Goal: Book appointment/travel/reservation

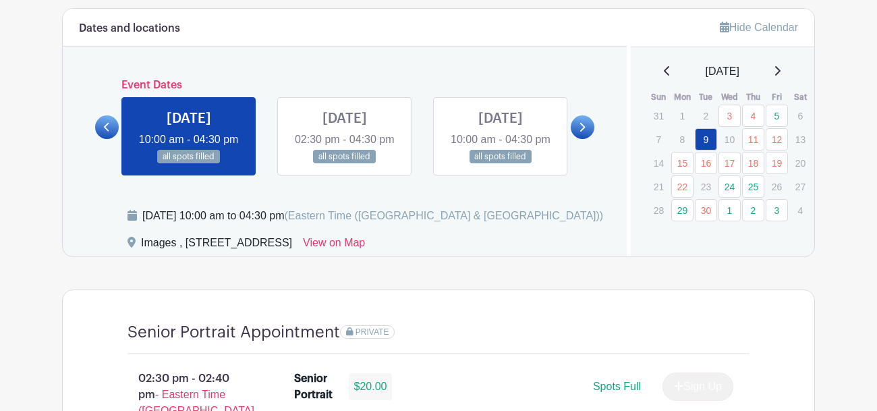
scroll to position [719, 0]
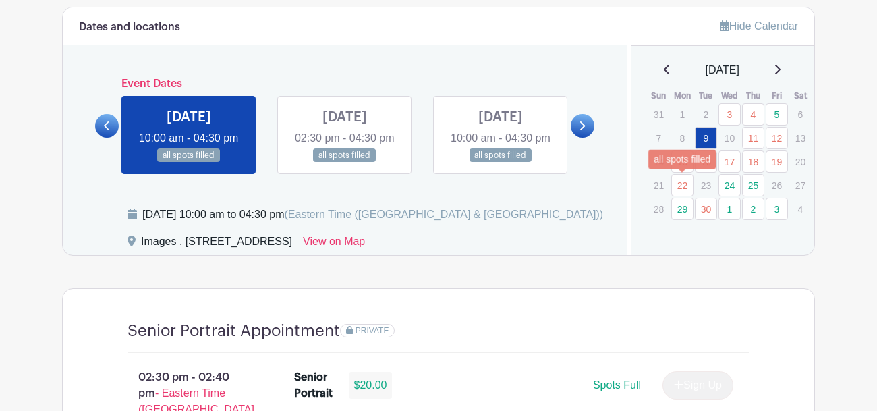
click at [681, 187] on link "22" at bounding box center [682, 185] width 22 height 22
click at [571, 137] on link at bounding box center [582, 126] width 24 height 24
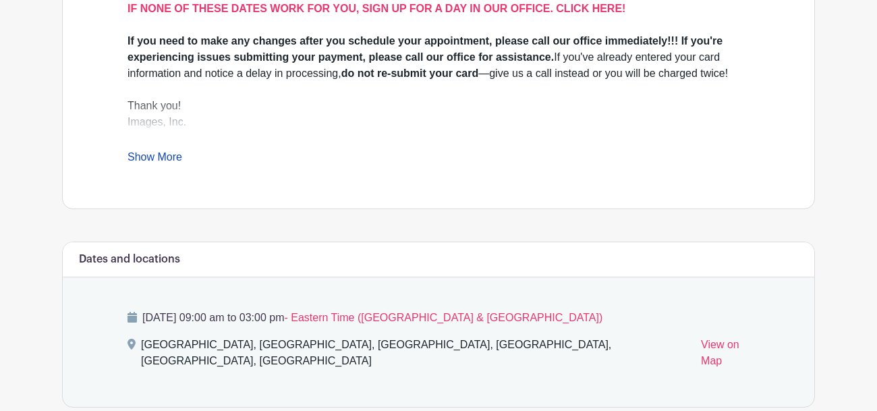
scroll to position [541, 0]
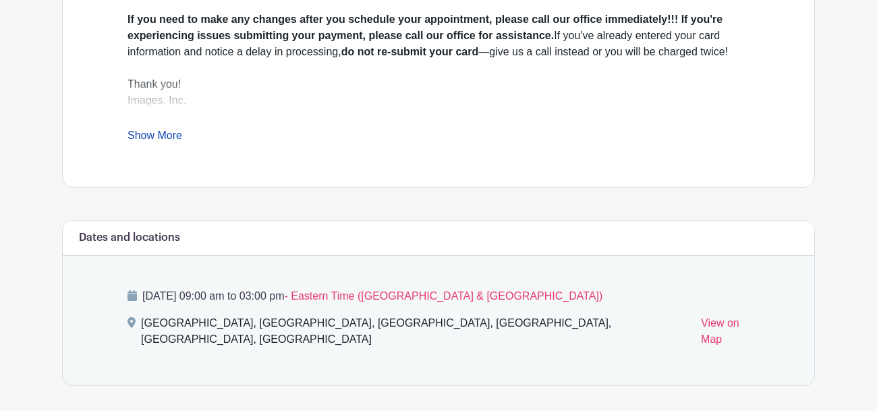
click at [150, 140] on link "Show More" at bounding box center [154, 137] width 55 height 17
